Goal: Navigation & Orientation: Find specific page/section

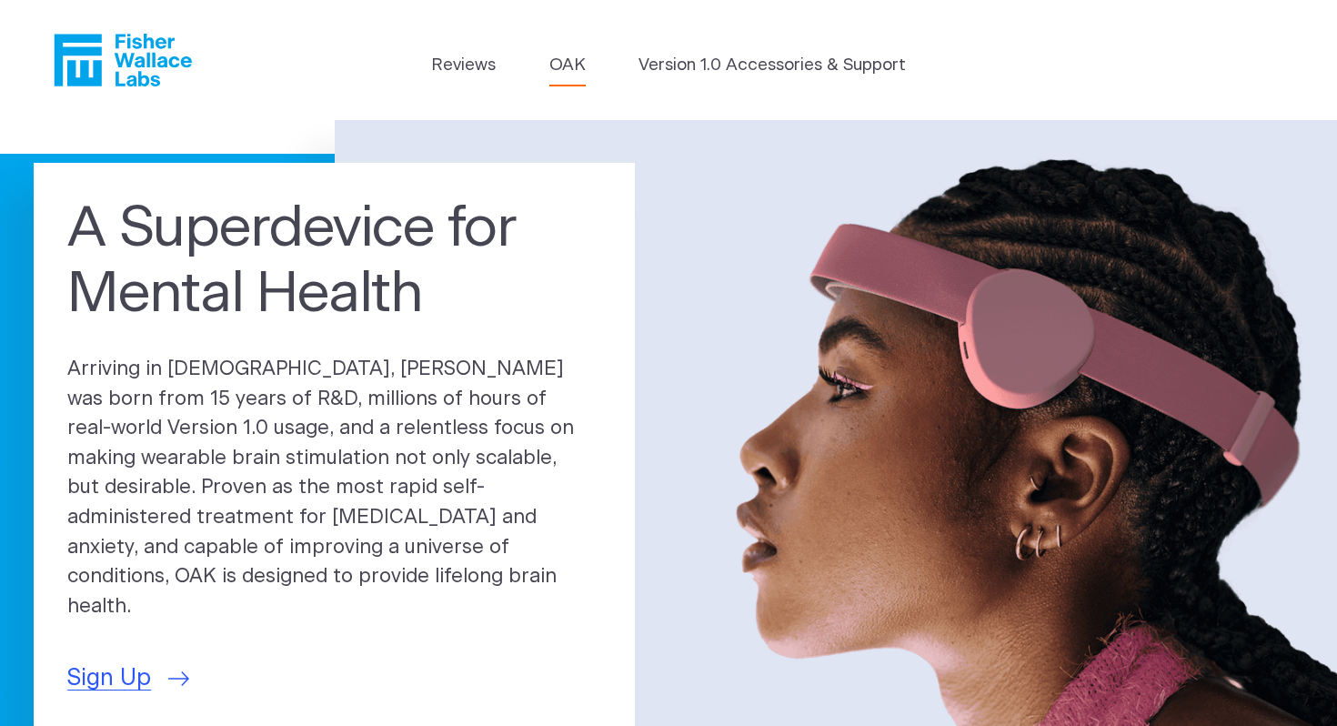
click at [576, 69] on link "OAK" at bounding box center [567, 65] width 36 height 25
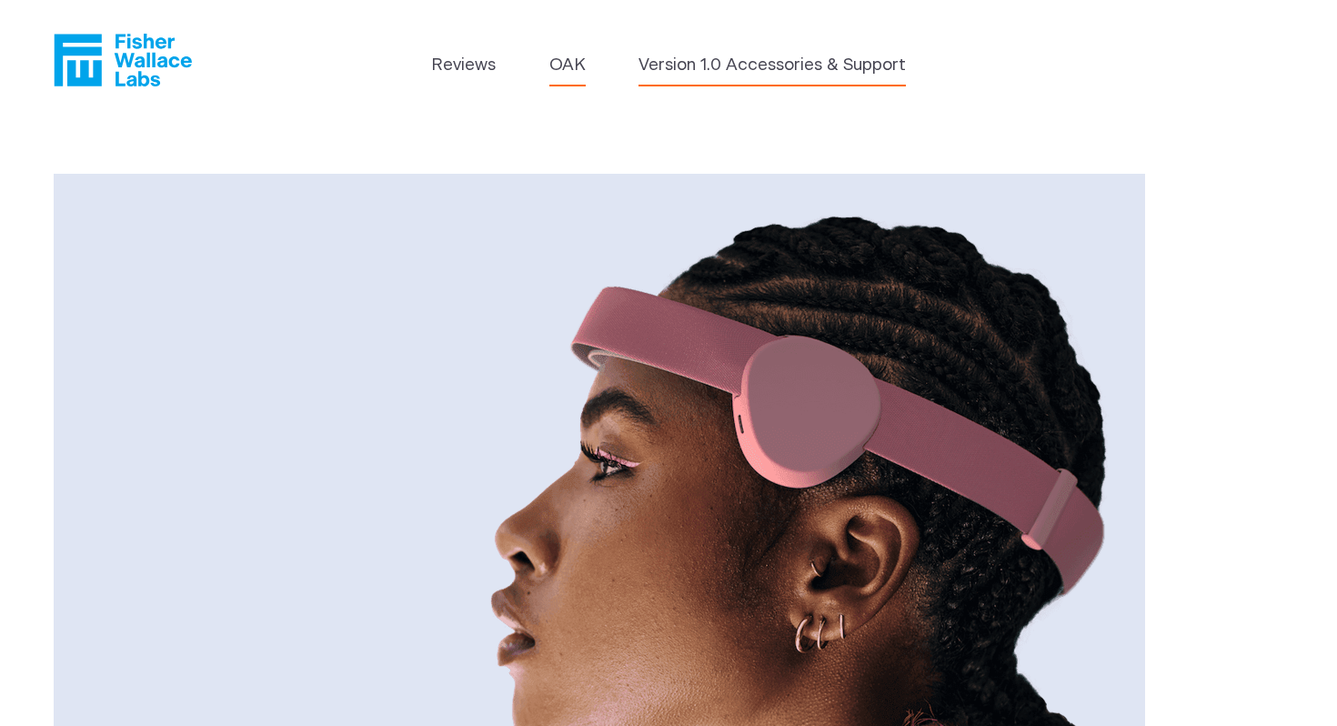
click at [736, 63] on link "Version 1.0 Accessories & Support" at bounding box center [772, 65] width 267 height 25
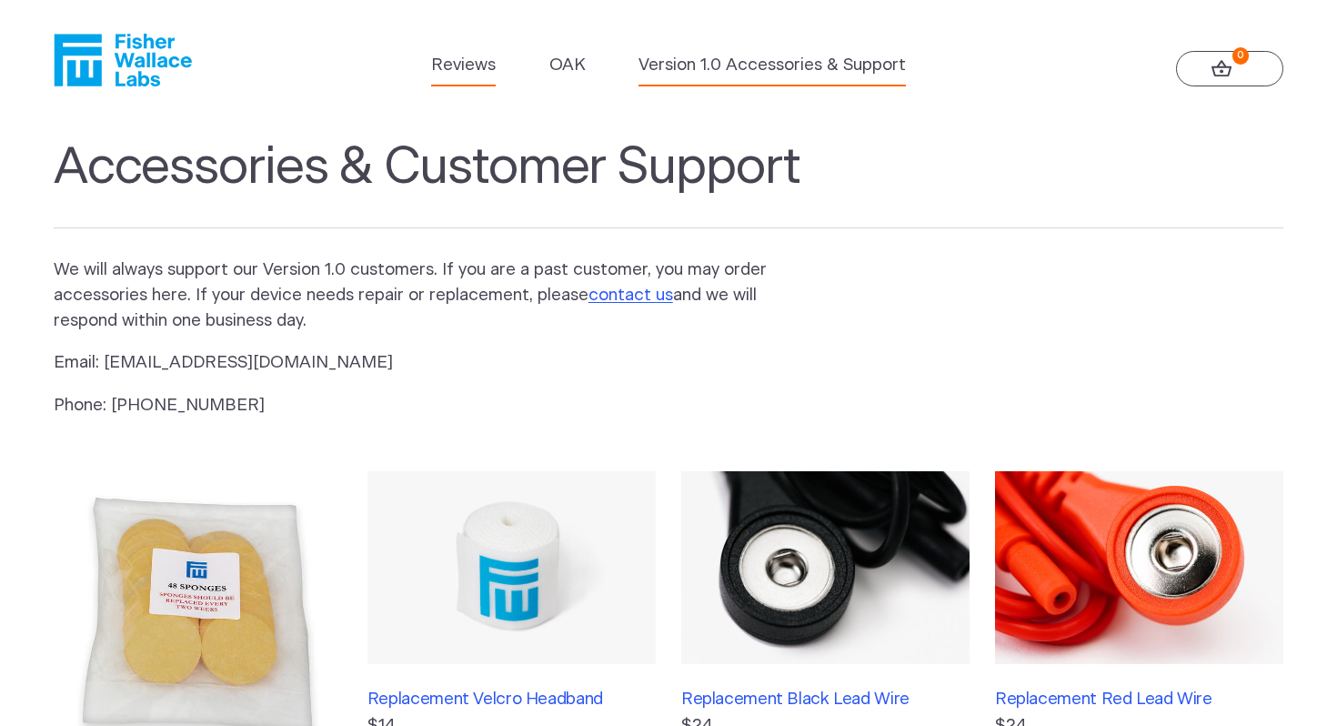
click at [464, 60] on link "Reviews" at bounding box center [463, 65] width 65 height 25
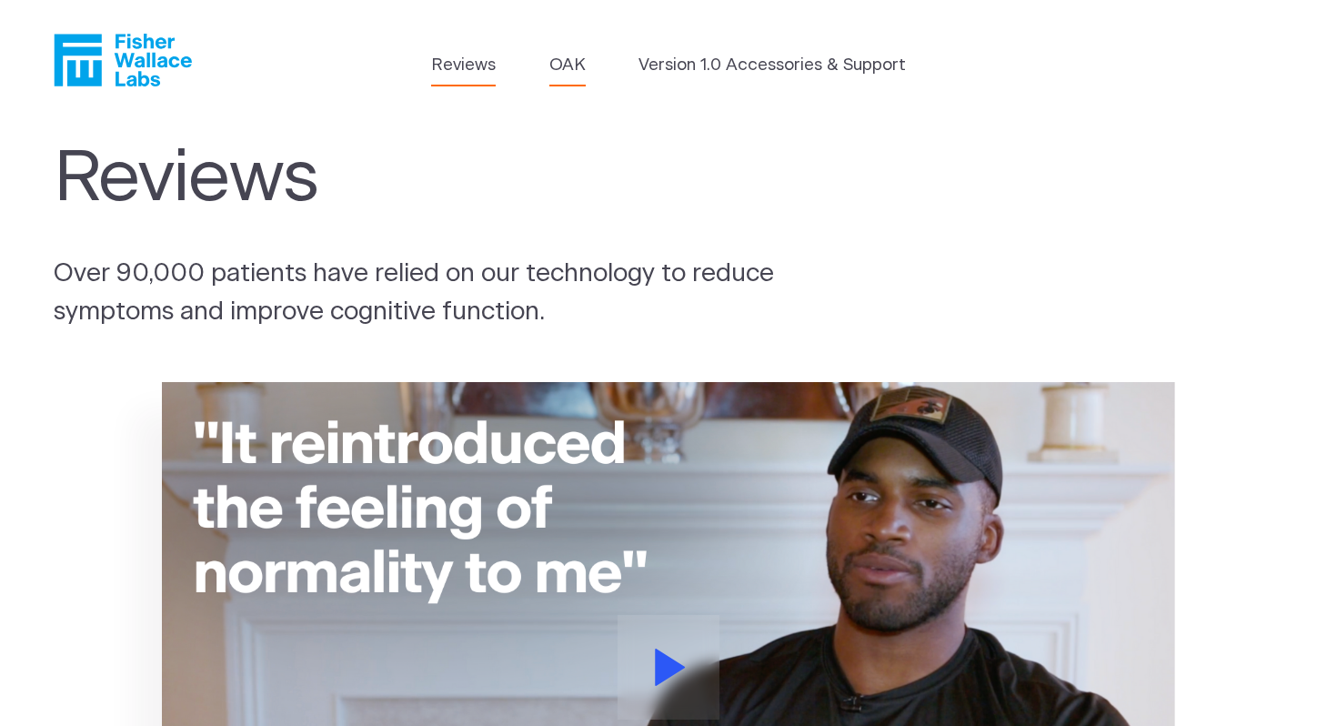
click at [573, 56] on link "OAK" at bounding box center [567, 65] width 36 height 25
